Goal: Find contact information: Obtain details needed to contact an individual or organization

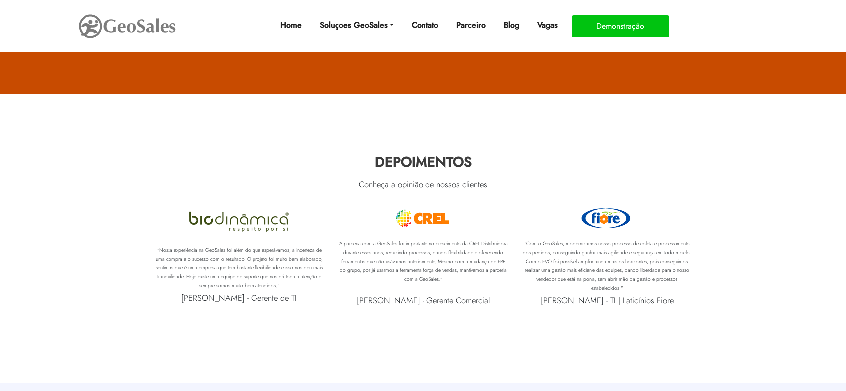
scroll to position [4642, 0]
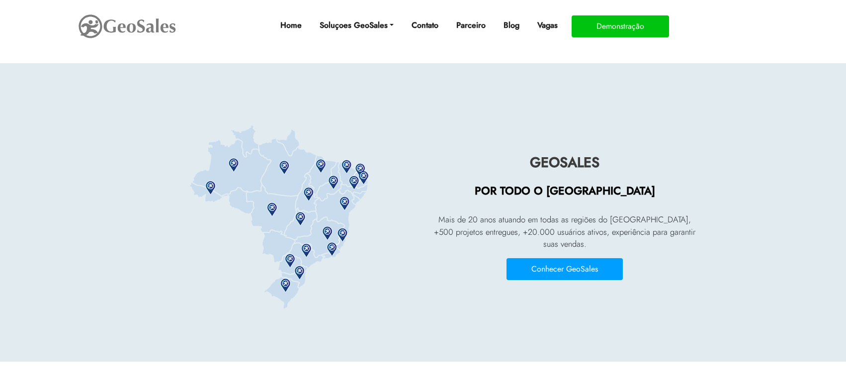
scroll to position [2206, 0]
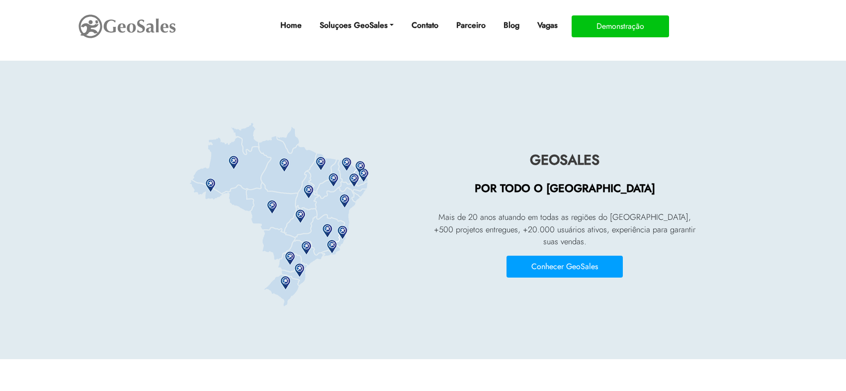
click at [344, 200] on img at bounding box center [280, 214] width 241 height 189
click at [583, 260] on button "Conhecer GeoSales" at bounding box center [564, 266] width 116 height 22
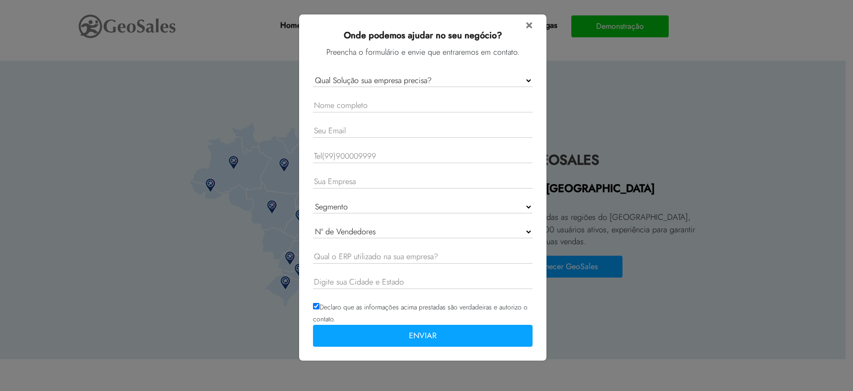
click at [533, 22] on div "× Onde podemos ajudar no seu negócio? Preencha o formulário e envie que entrare…" at bounding box center [423, 184] width 228 height 341
click at [530, 26] on span "×" at bounding box center [529, 23] width 7 height 17
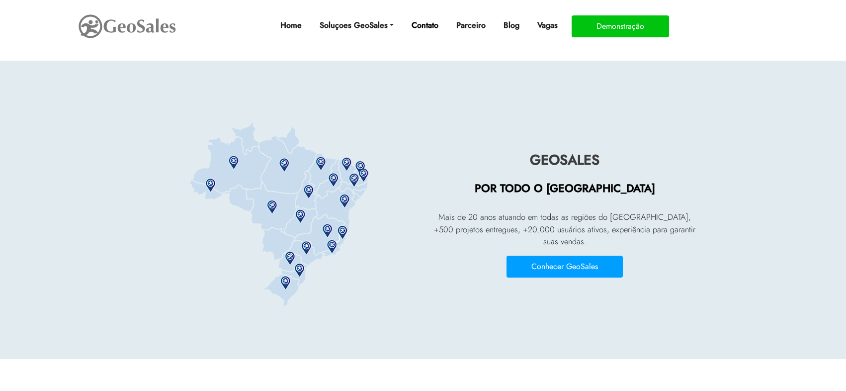
click at [431, 27] on link "Contato" at bounding box center [424, 25] width 35 height 20
